Goal: Navigation & Orientation: Find specific page/section

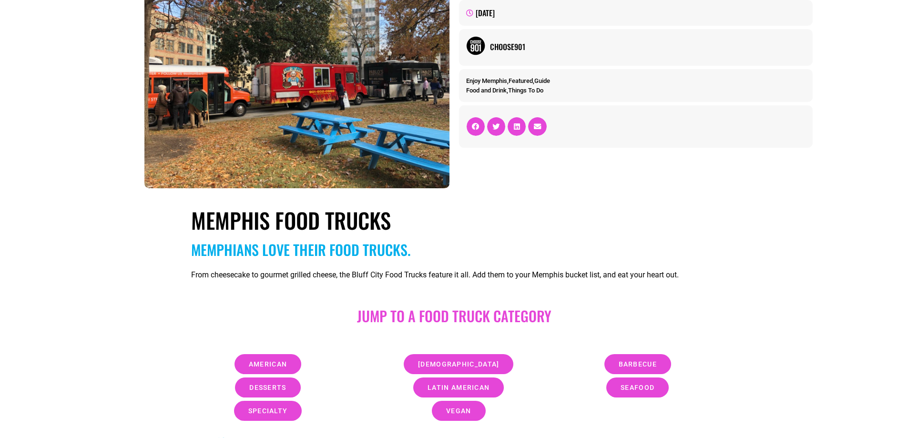
scroll to position [191, 0]
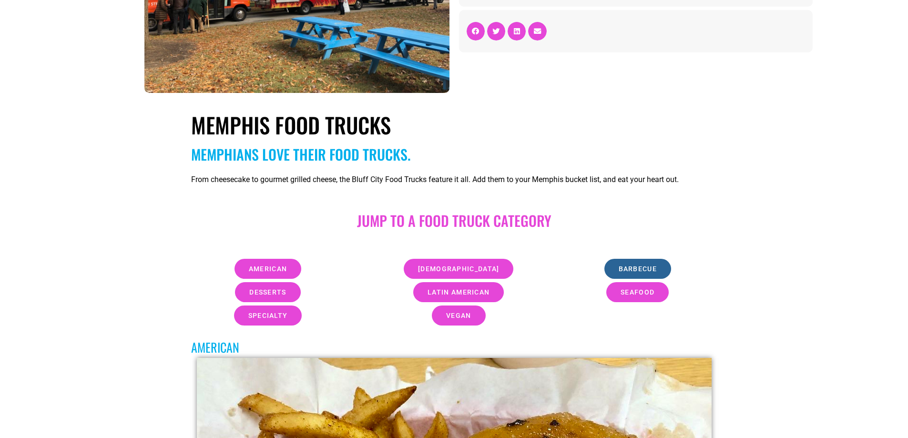
click at [639, 268] on span "barbecue" at bounding box center [638, 269] width 38 height 7
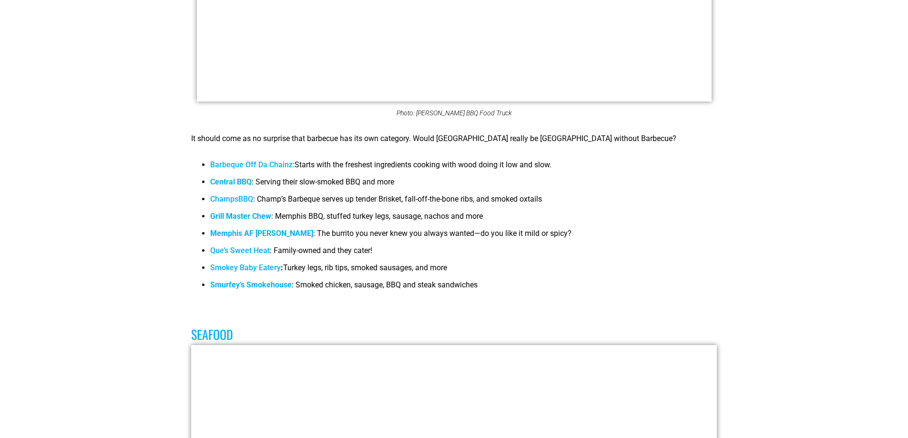
scroll to position [3267, 0]
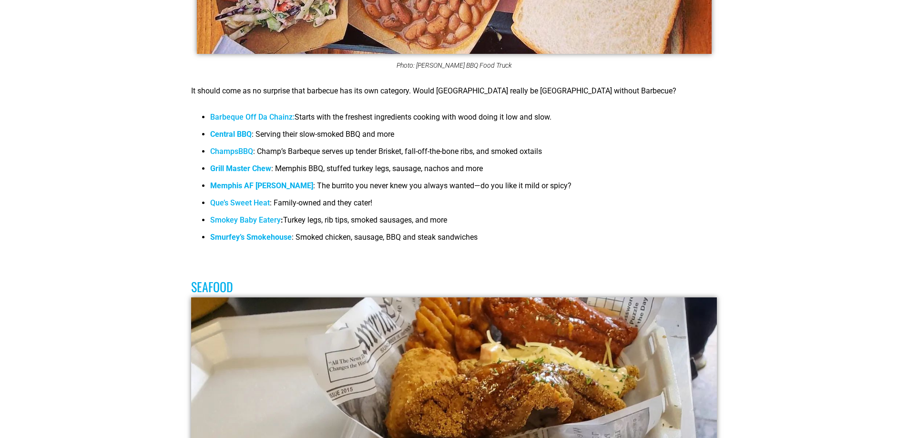
click at [233, 130] on b "Central BBQ" at bounding box center [230, 134] width 41 height 9
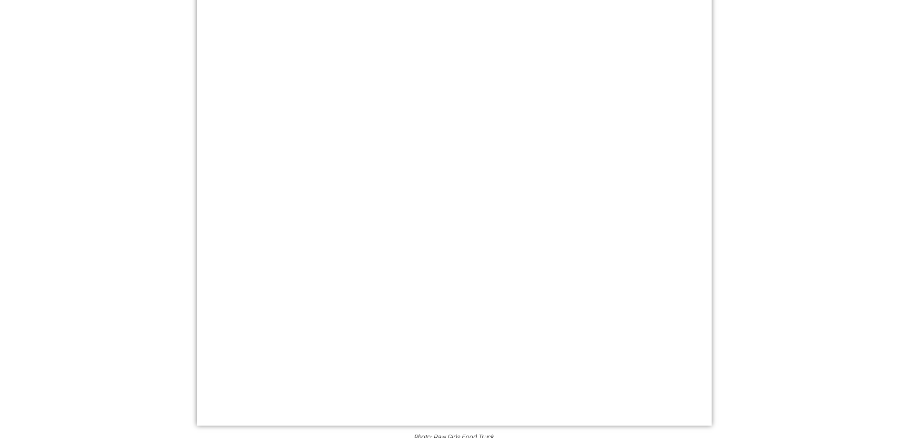
scroll to position [4697, 0]
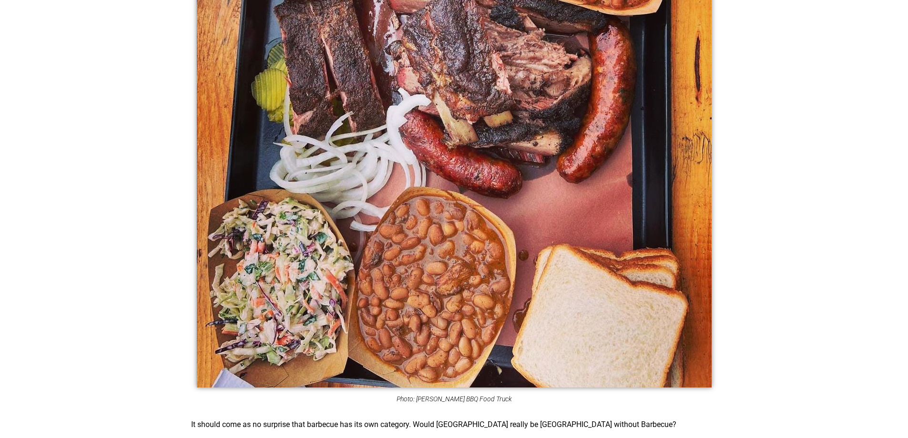
scroll to position [3076, 0]
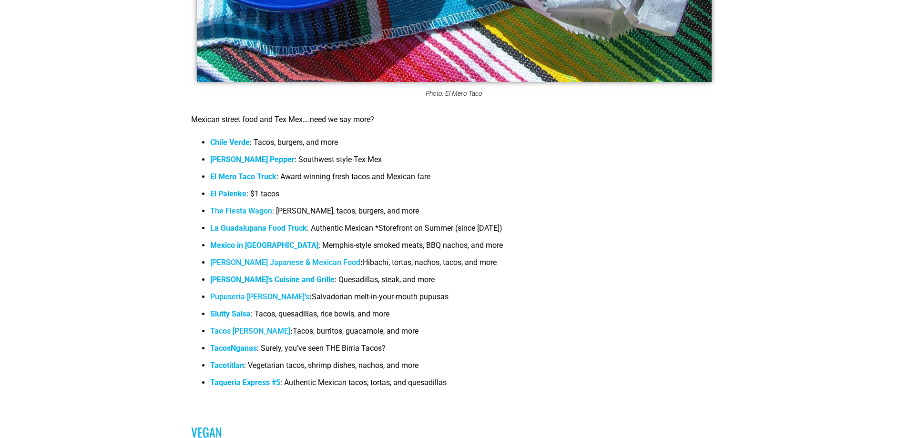
scroll to position [5746, 0]
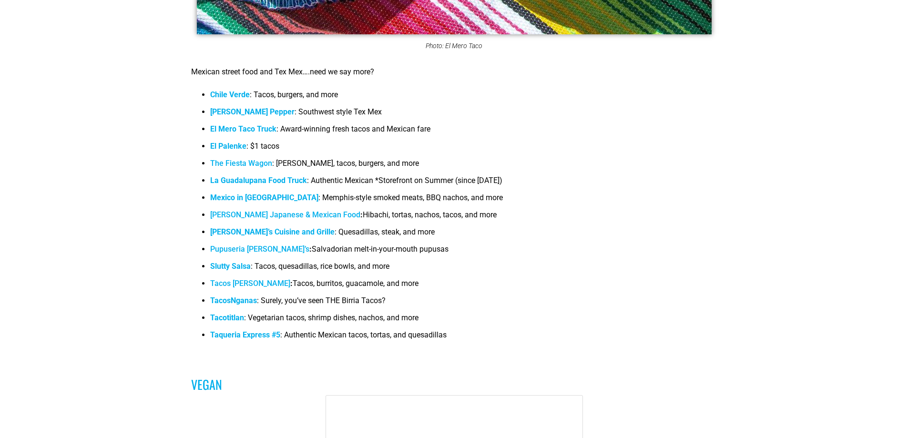
click at [240, 262] on span "Slutty Salsa" at bounding box center [230, 266] width 41 height 9
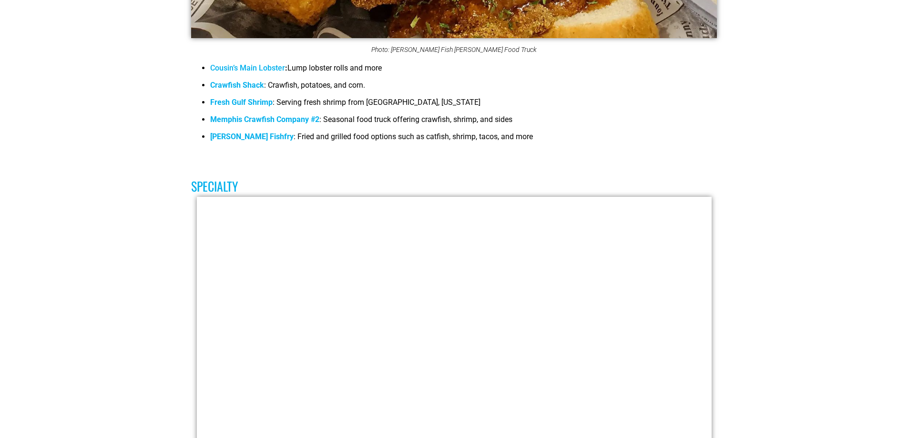
scroll to position [4100, 0]
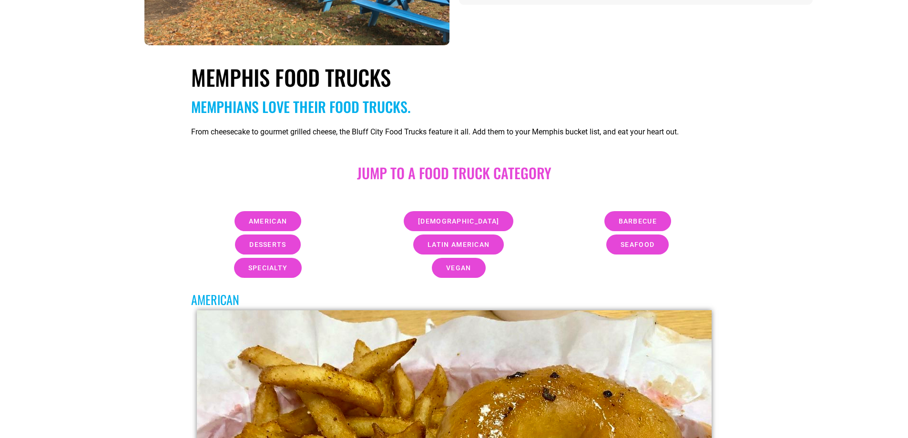
scroll to position [381, 0]
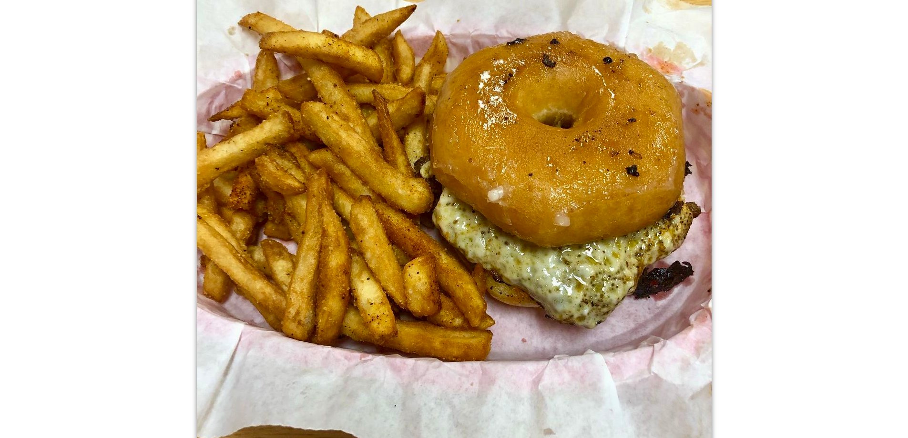
scroll to position [381, 0]
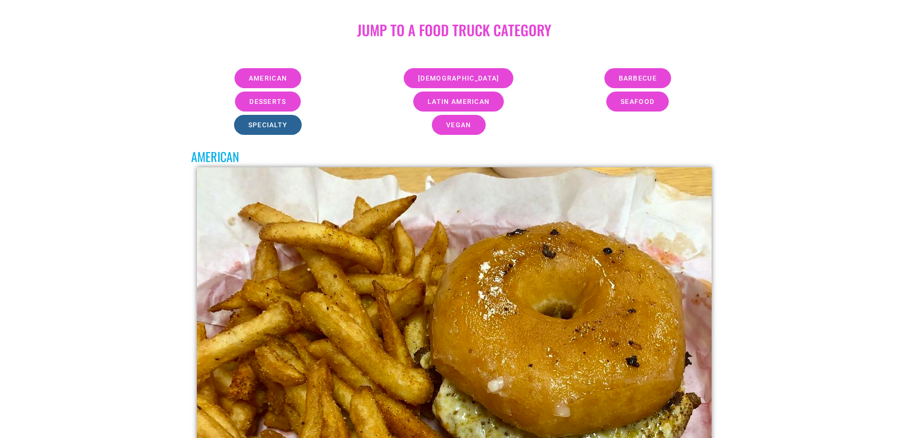
click at [253, 123] on span "specialty" at bounding box center [268, 125] width 40 height 7
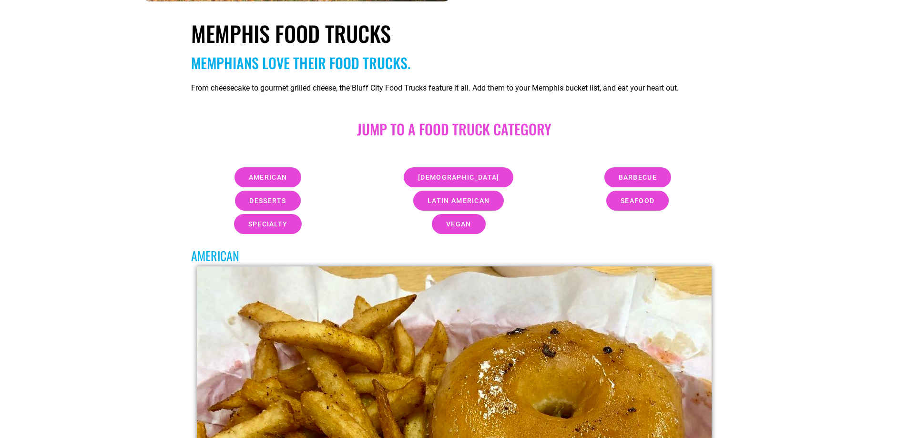
scroll to position [293, 0]
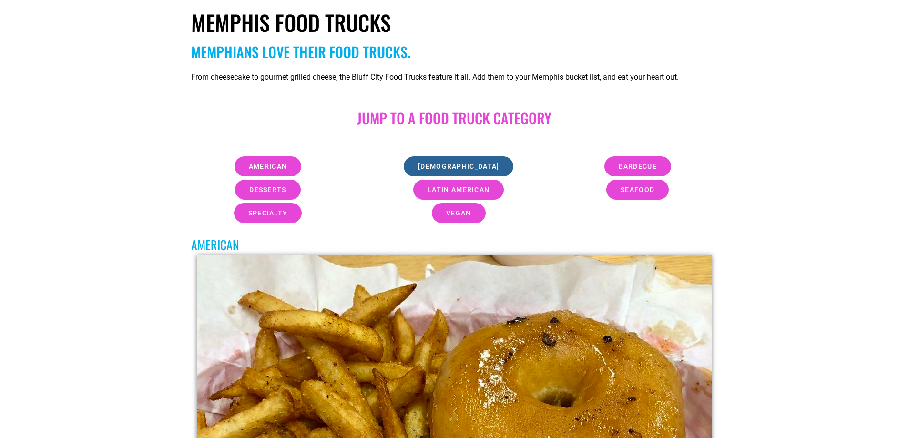
click at [450, 165] on span "[DEMOGRAPHIC_DATA]" at bounding box center [458, 166] width 81 height 7
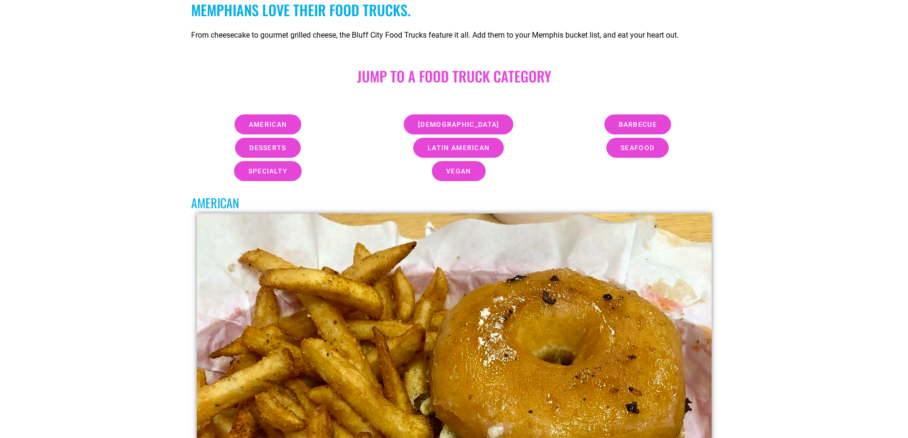
scroll to position [287, 0]
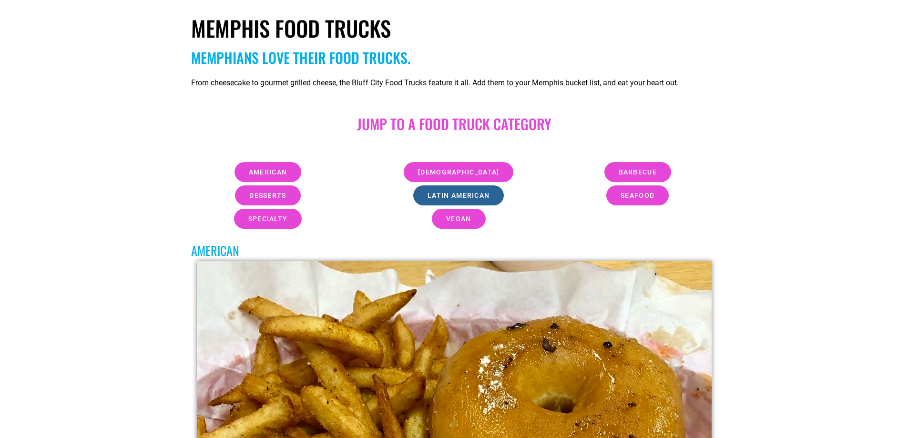
click at [502, 195] on link "latin american" at bounding box center [458, 195] width 91 height 20
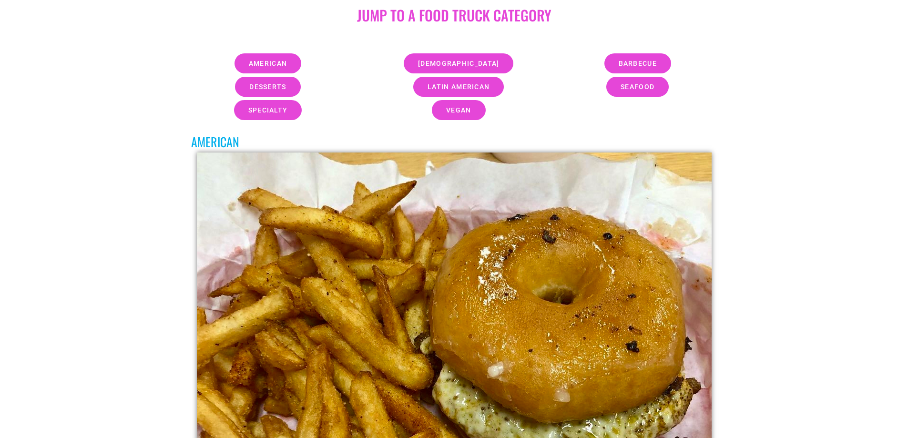
scroll to position [407, 0]
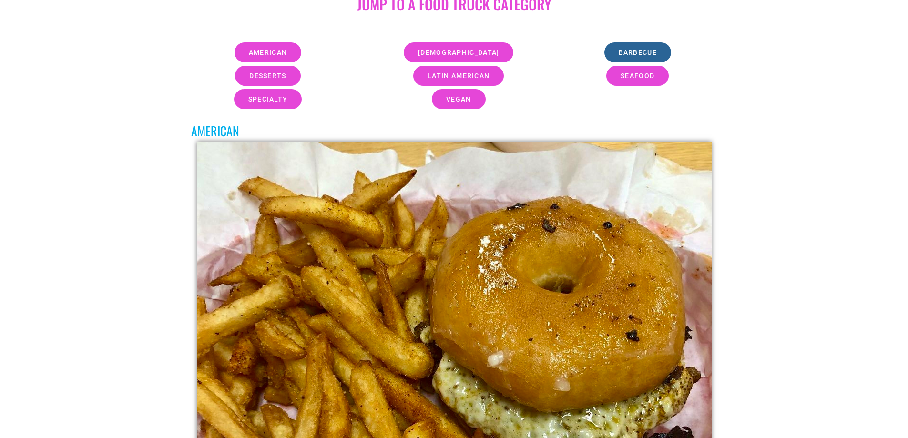
click at [640, 55] on span "barbecue" at bounding box center [638, 52] width 38 height 7
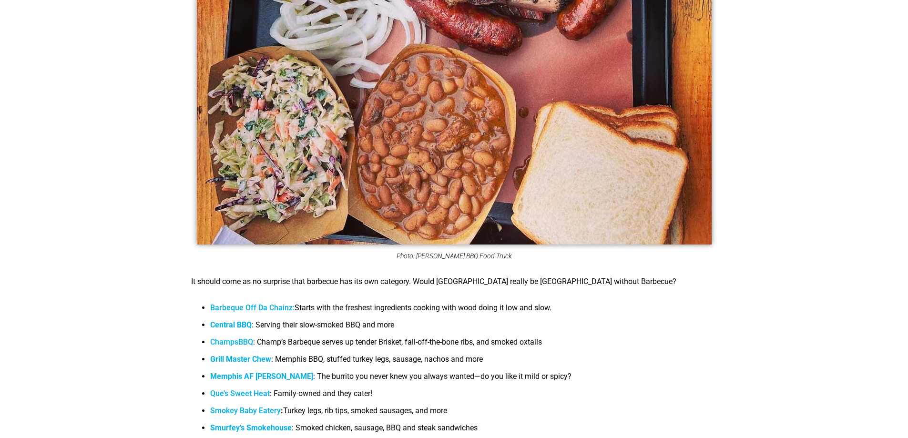
scroll to position [3124, 0]
